Goal: Navigation & Orientation: Find specific page/section

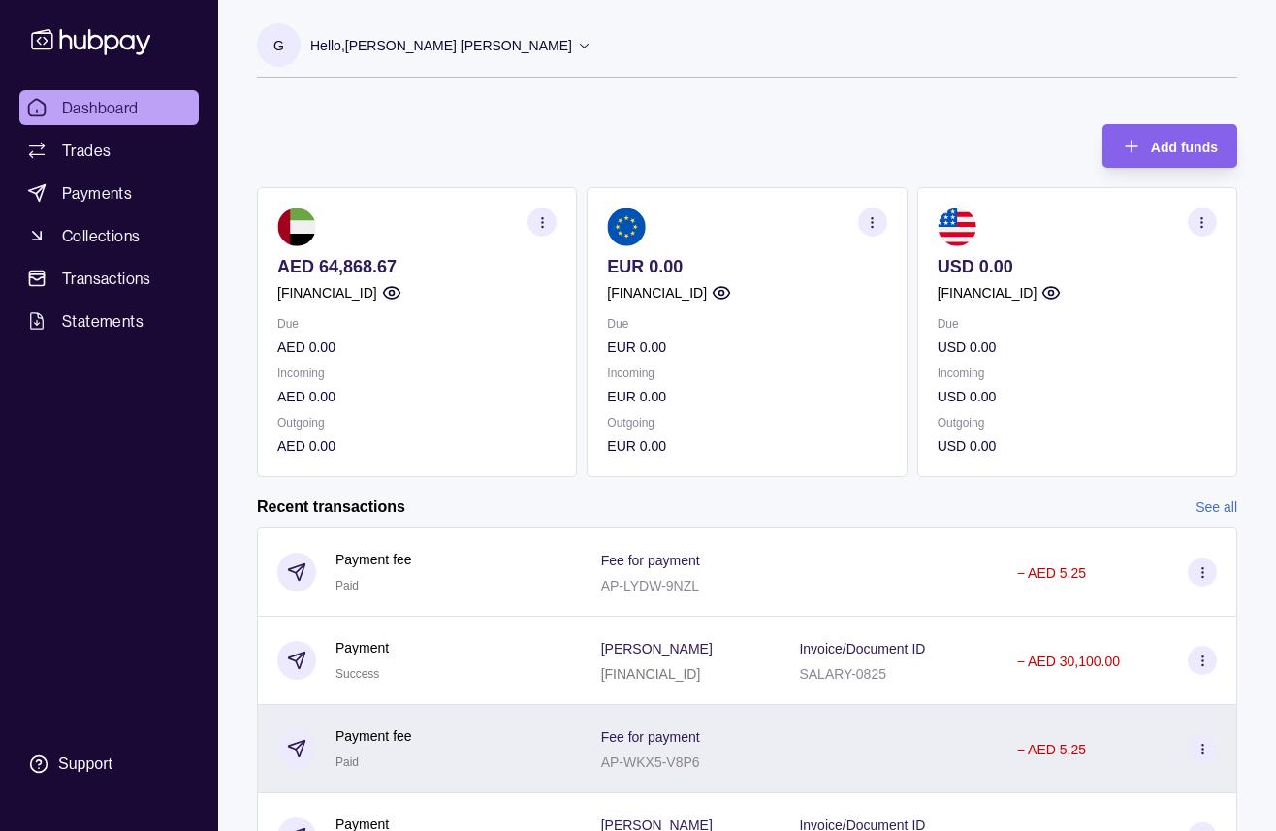
scroll to position [201, 0]
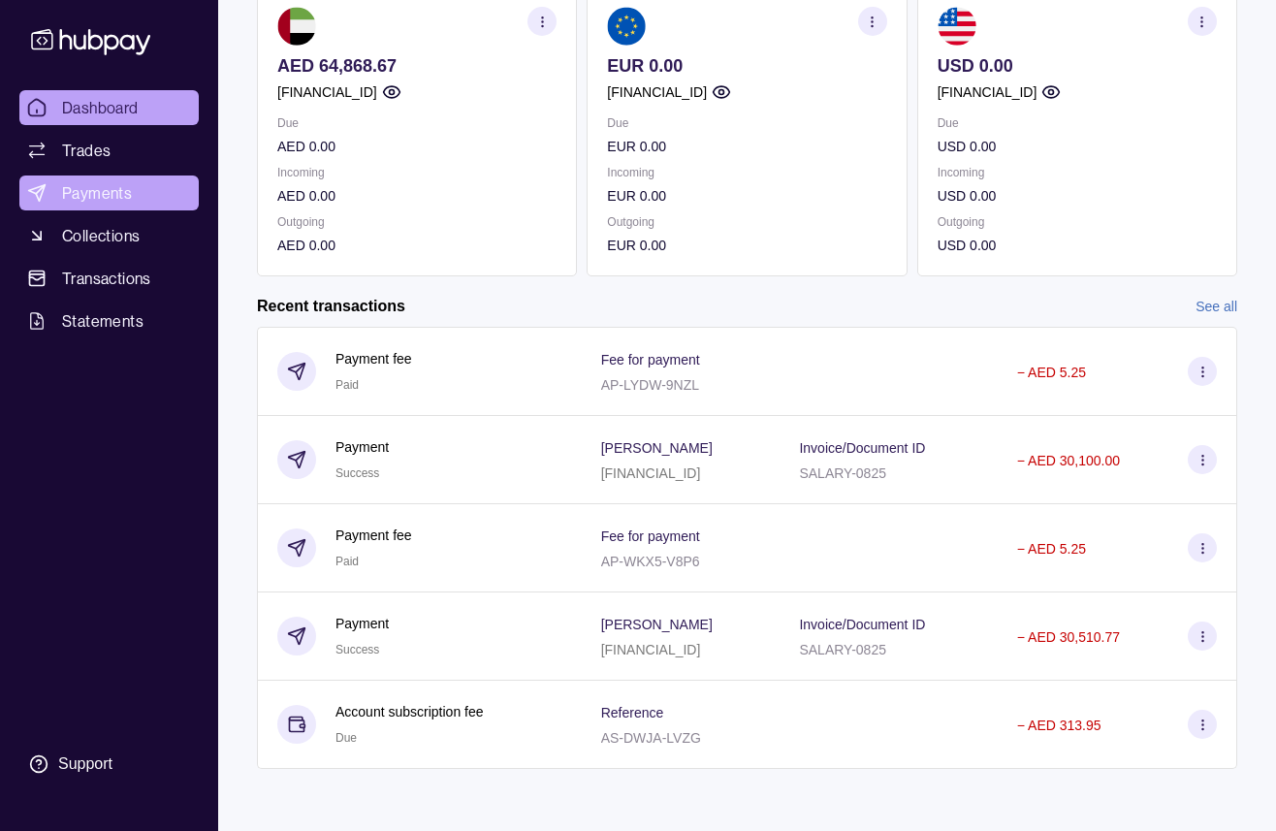
click at [143, 207] on link "Payments" at bounding box center [108, 193] width 179 height 35
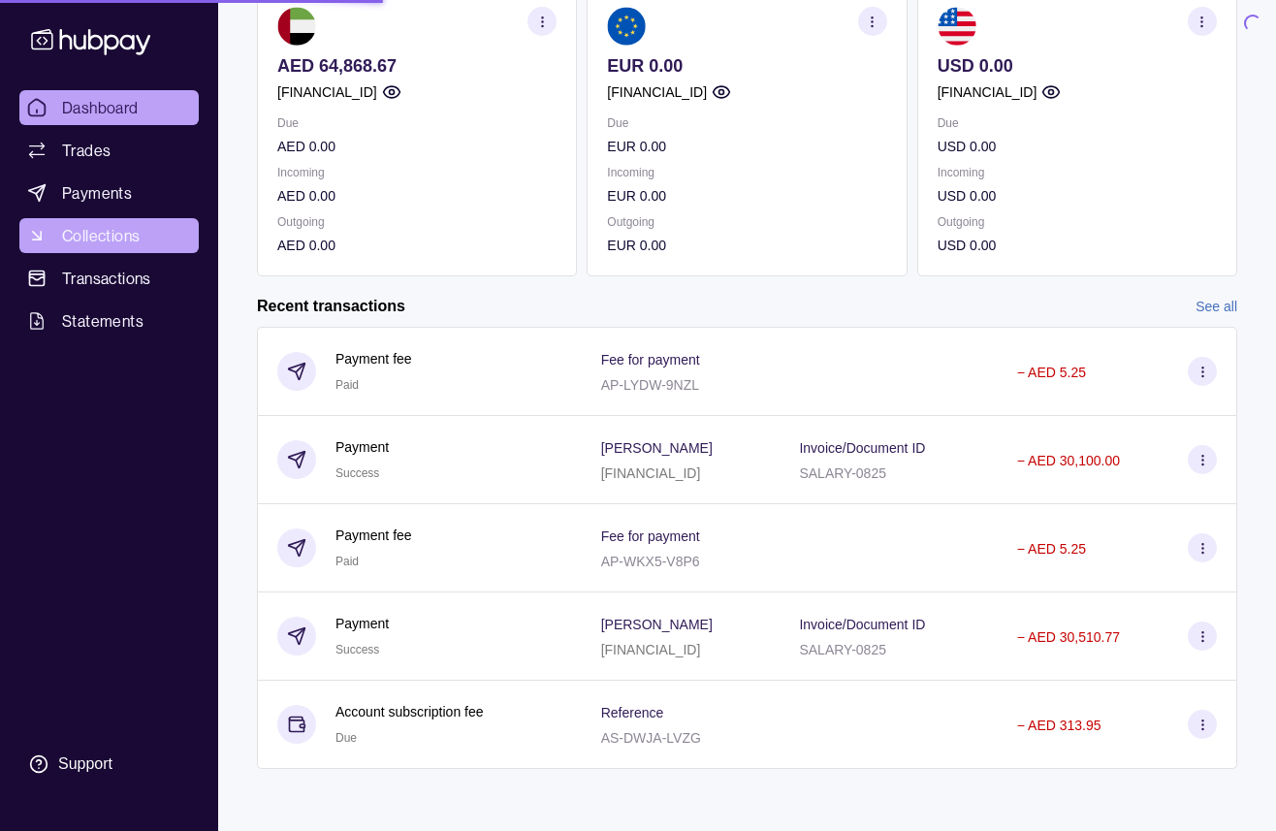
click at [121, 235] on span "Collections" at bounding box center [101, 235] width 78 height 23
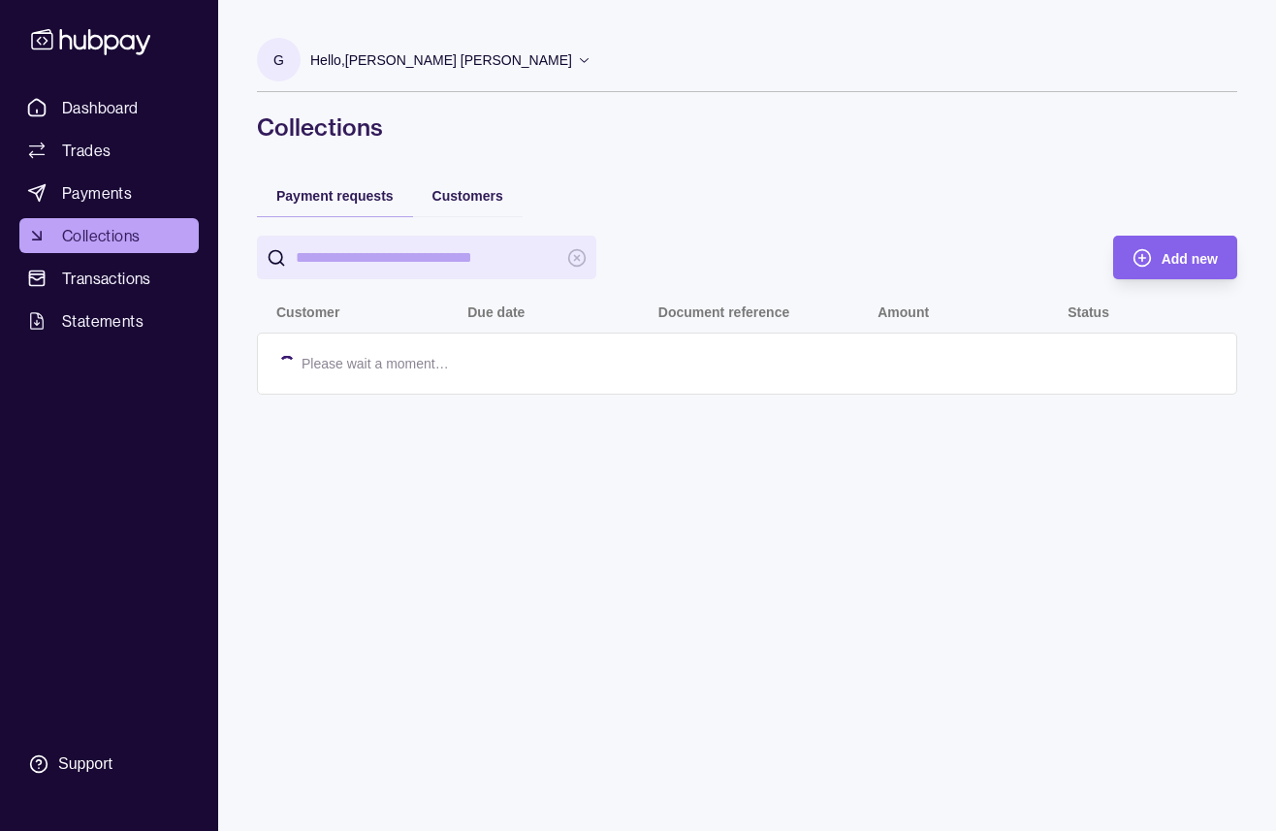
click at [121, 235] on span "Collections" at bounding box center [101, 235] width 78 height 23
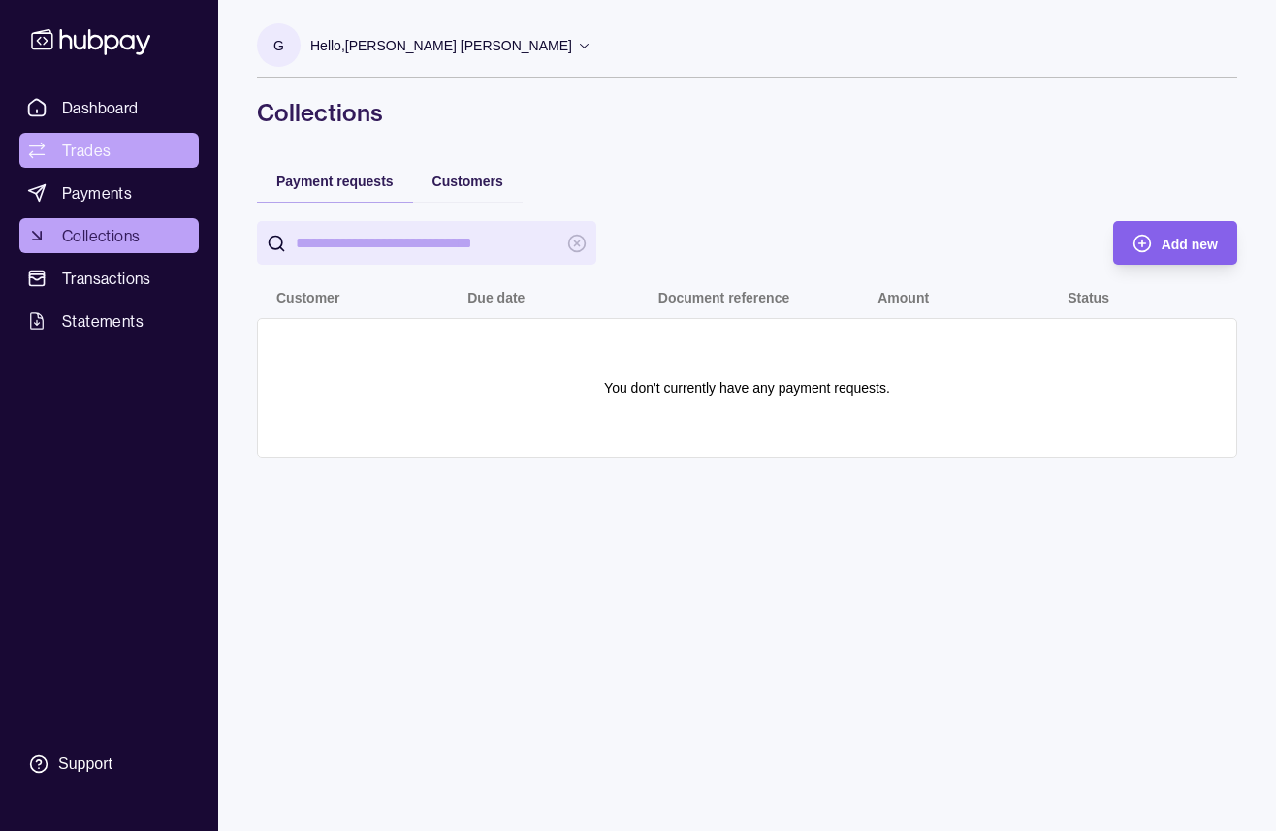
click at [141, 149] on link "Trades" at bounding box center [108, 150] width 179 height 35
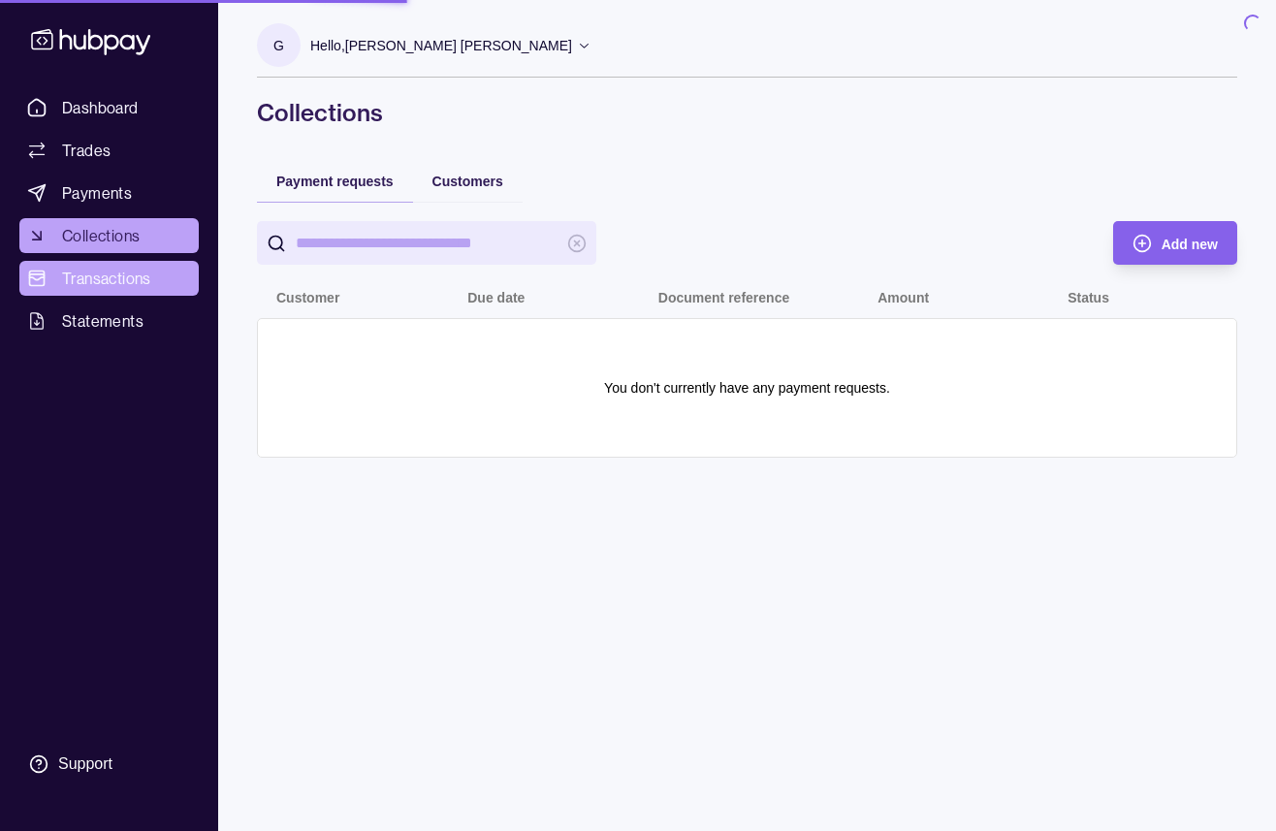
click at [84, 270] on span "Transactions" at bounding box center [106, 278] width 89 height 23
